Goal: Task Accomplishment & Management: Use online tool/utility

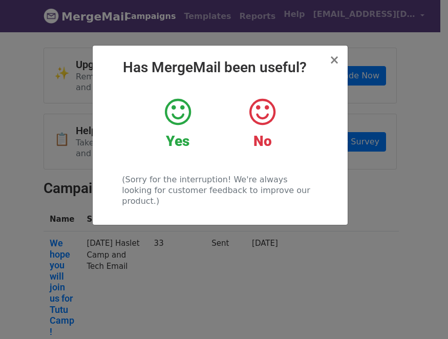
click at [177, 110] on icon at bounding box center [178, 112] width 26 height 31
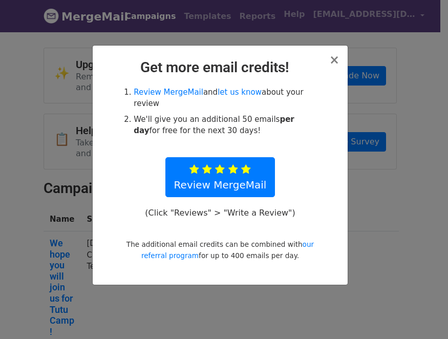
click at [330, 59] on h2 "Get more email credits!" at bounding box center [220, 67] width 239 height 17
click at [334, 62] on span "×" at bounding box center [335, 60] width 10 height 14
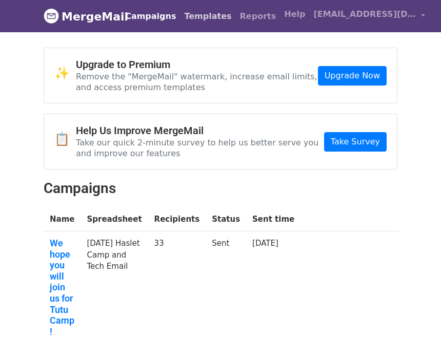
click at [191, 17] on link "Templates" at bounding box center [207, 16] width 55 height 21
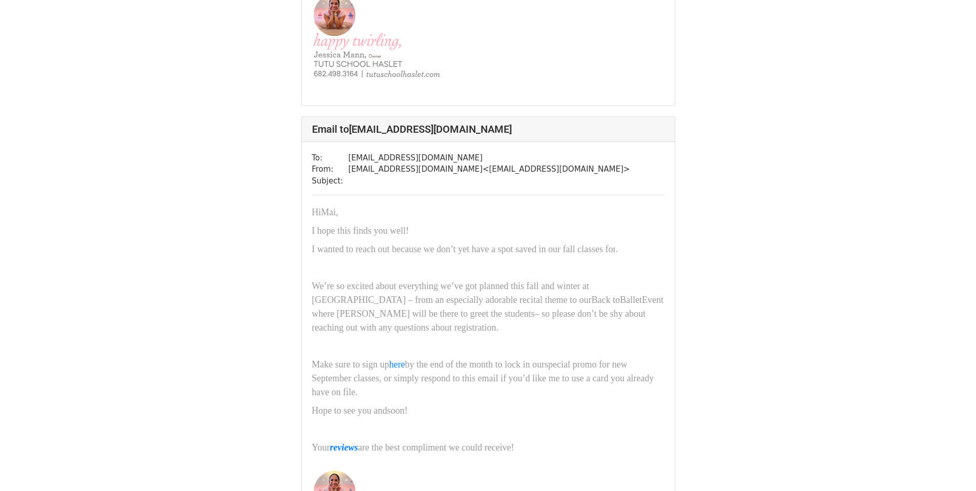
scroll to position [247, 0]
